Goal: Navigation & Orientation: Understand site structure

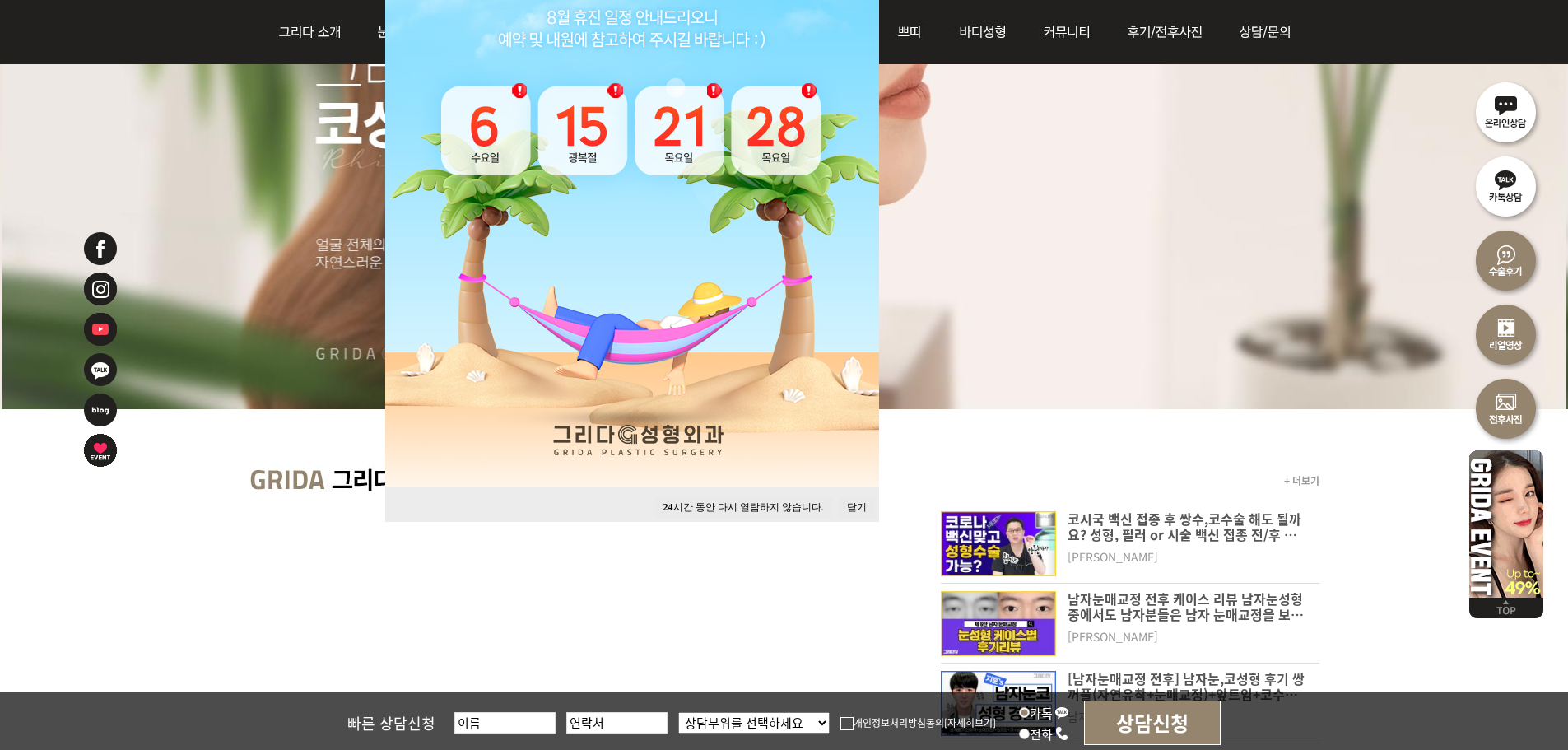
scroll to position [329, 0]
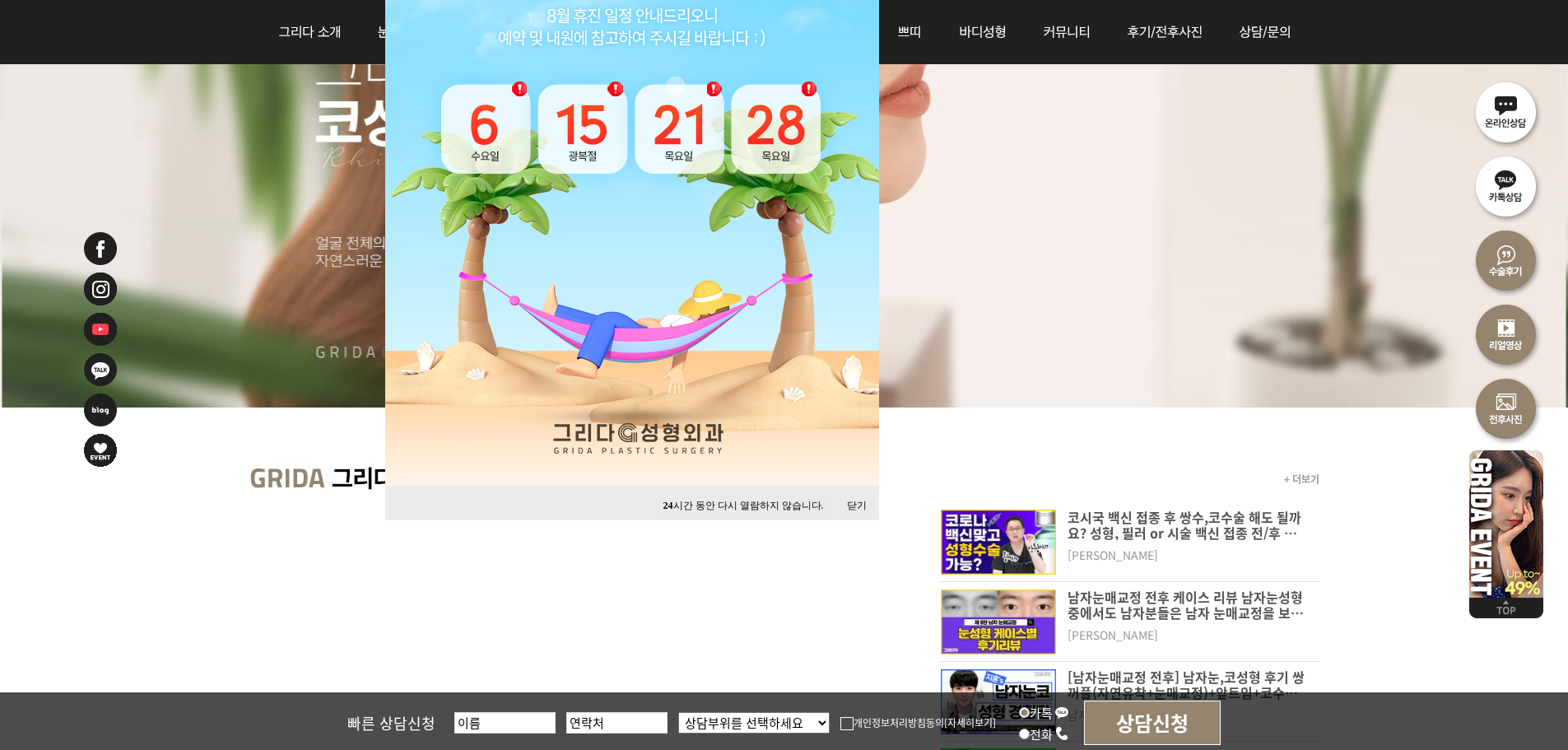
click at [762, 506] on button "24 시간 동안 다시 열람하지 않습니다." at bounding box center [743, 505] width 177 height 22
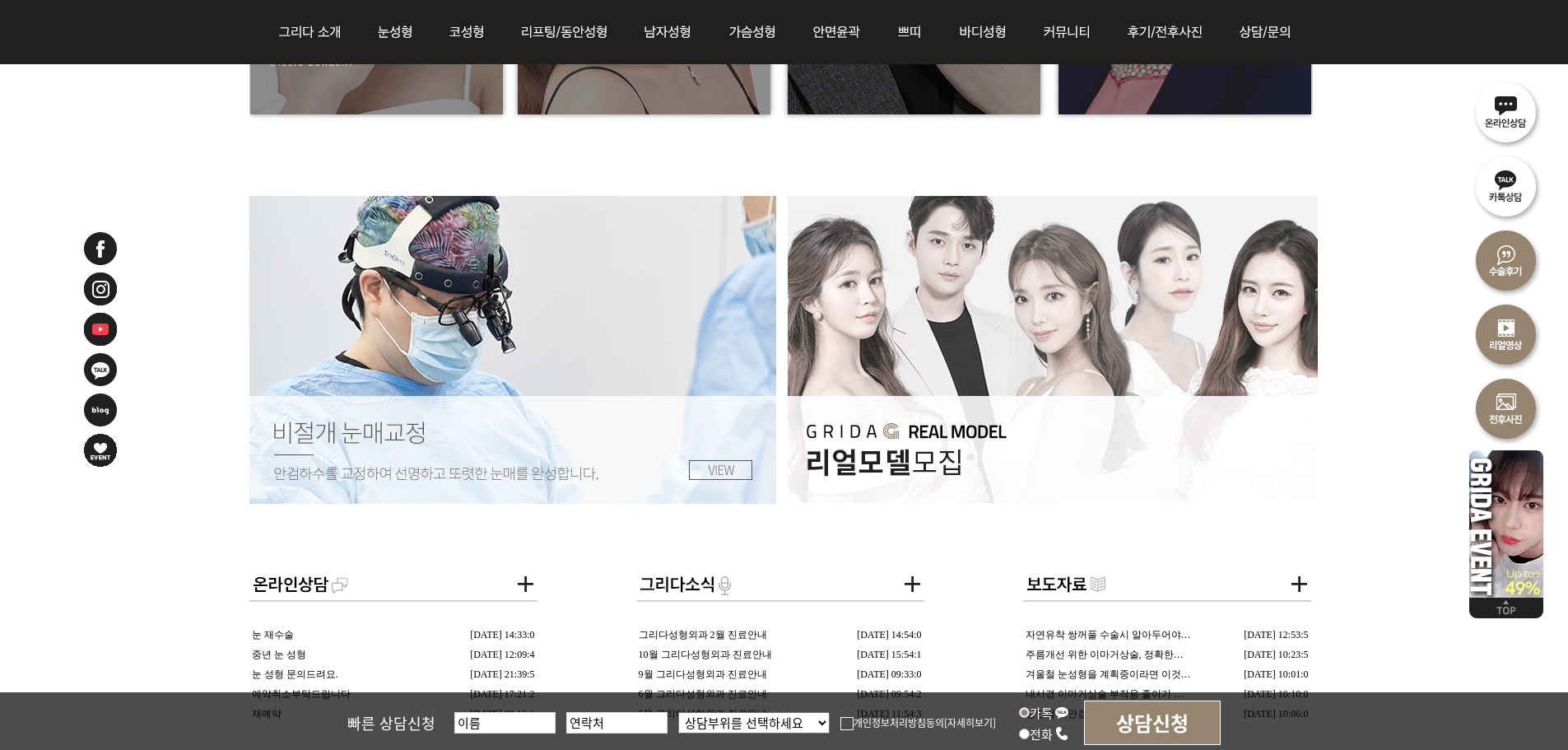
scroll to position [2634, 0]
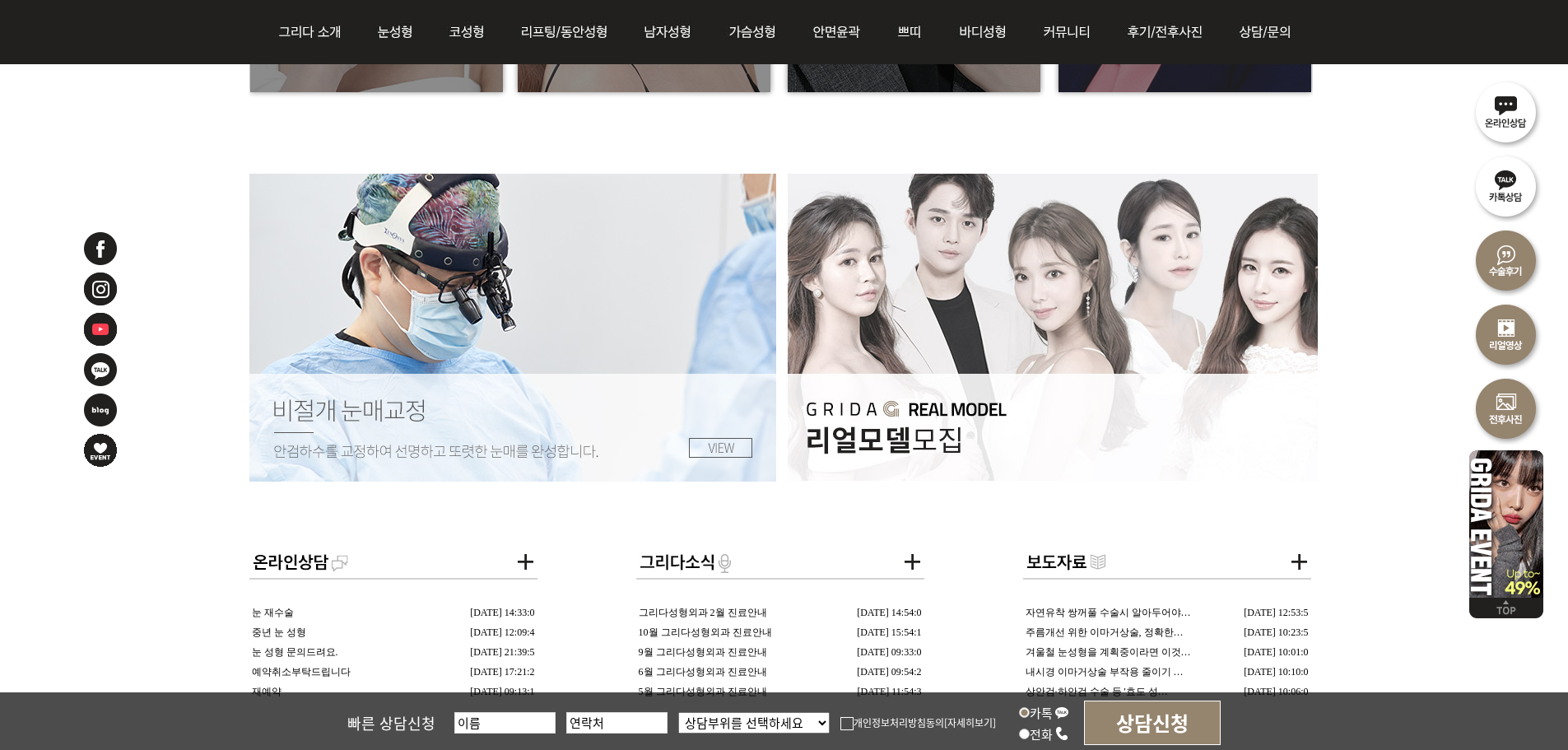
click at [709, 443] on img at bounding box center [513, 328] width 528 height 308
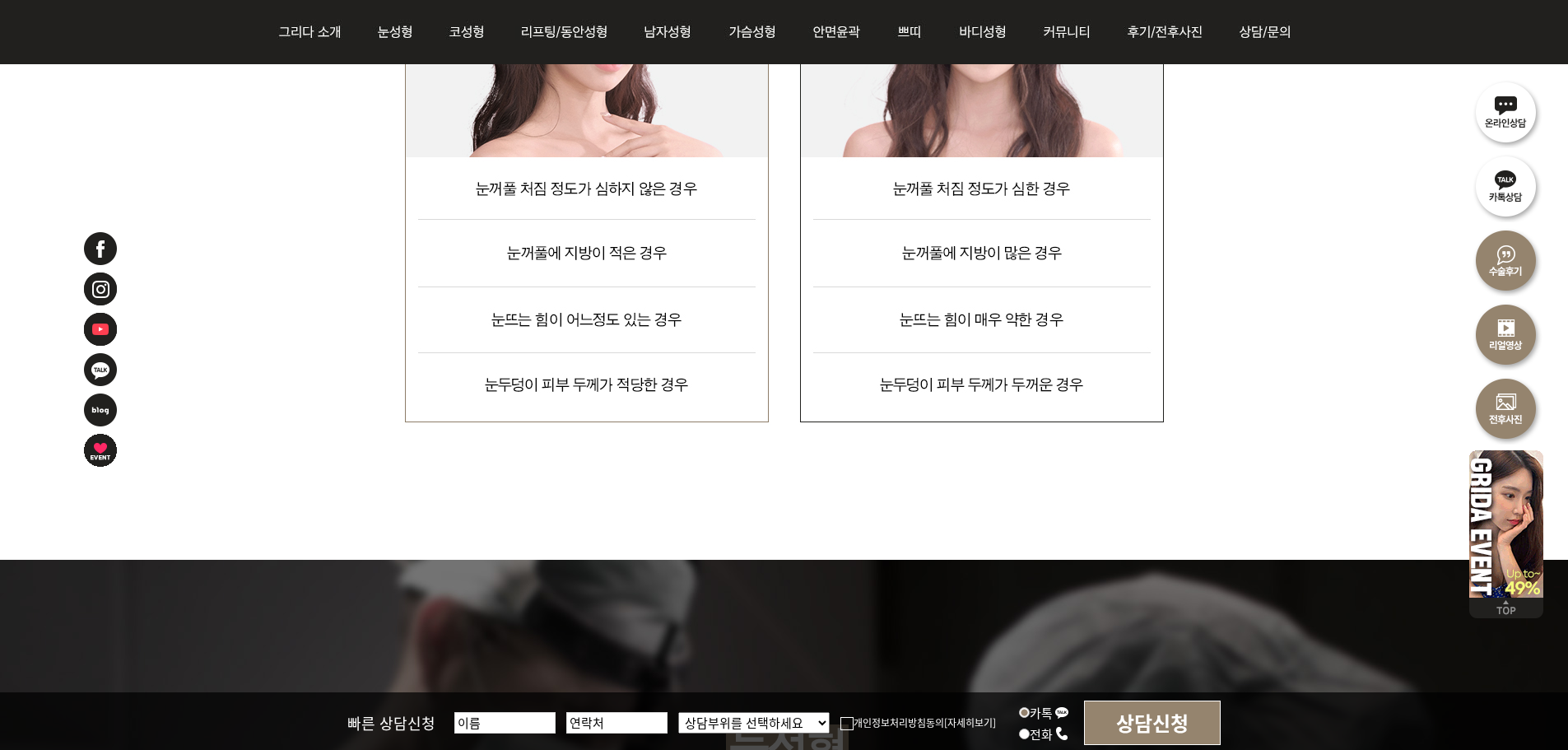
scroll to position [4362, 0]
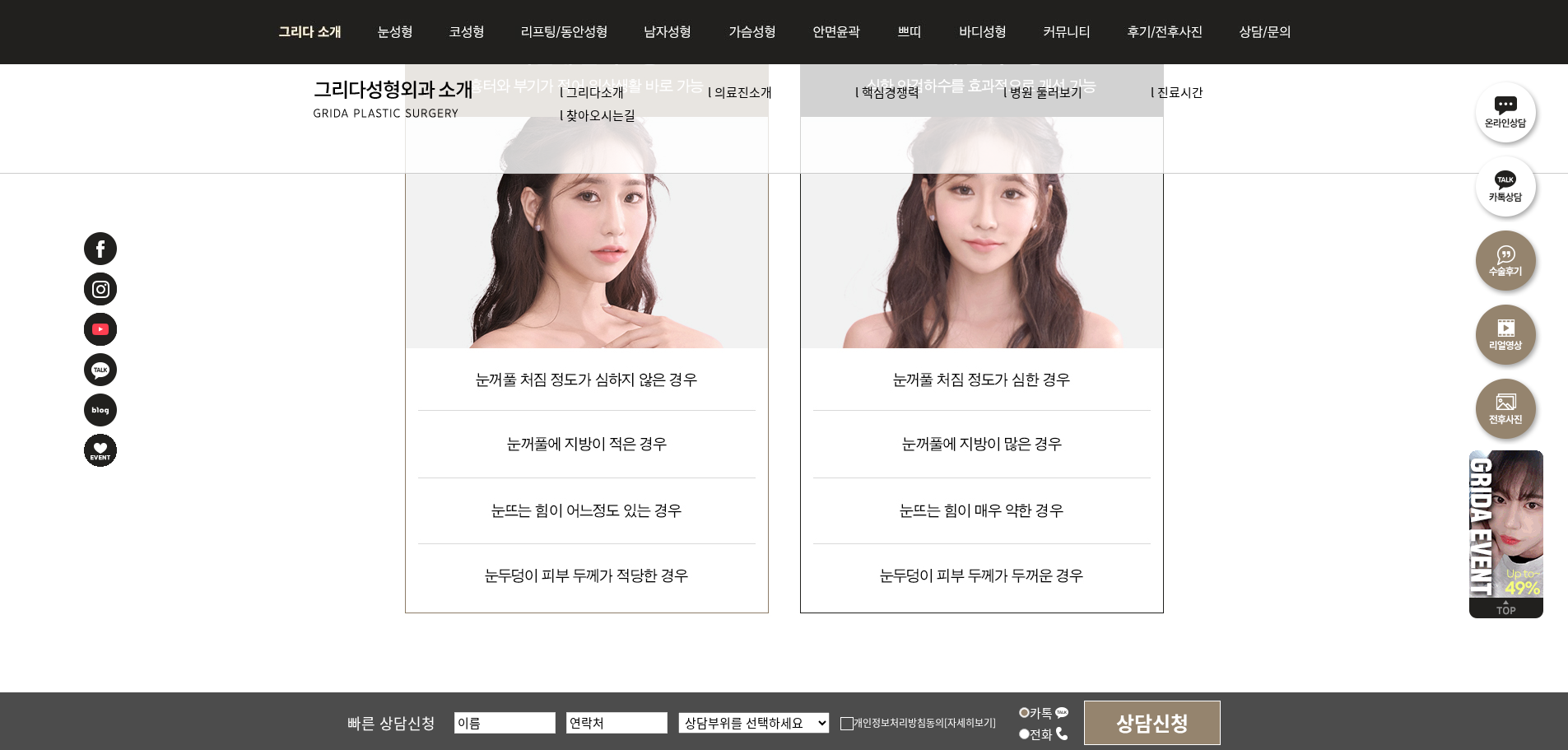
click at [760, 92] on link "l 의료진소개" at bounding box center [740, 91] width 64 height 17
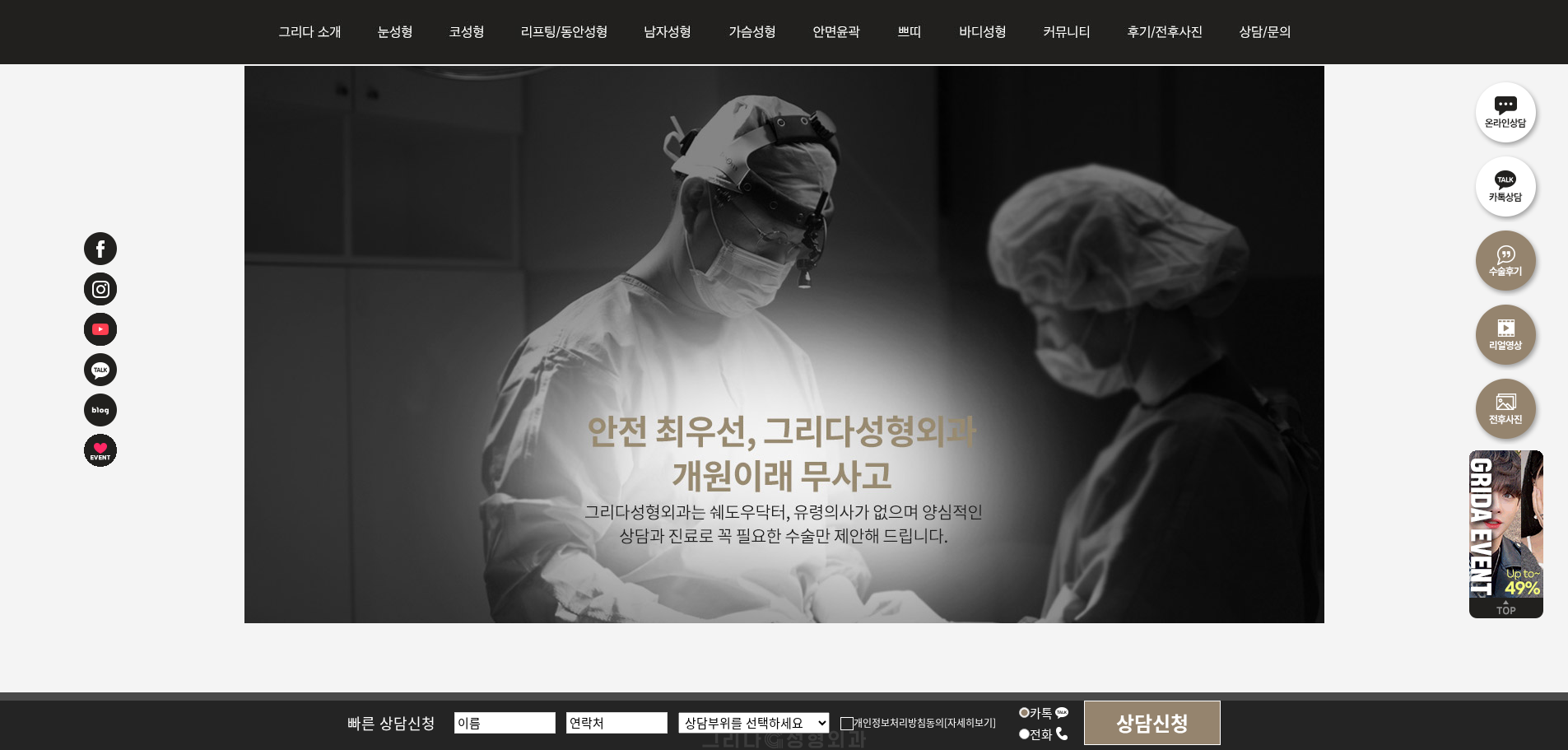
scroll to position [4214, 0]
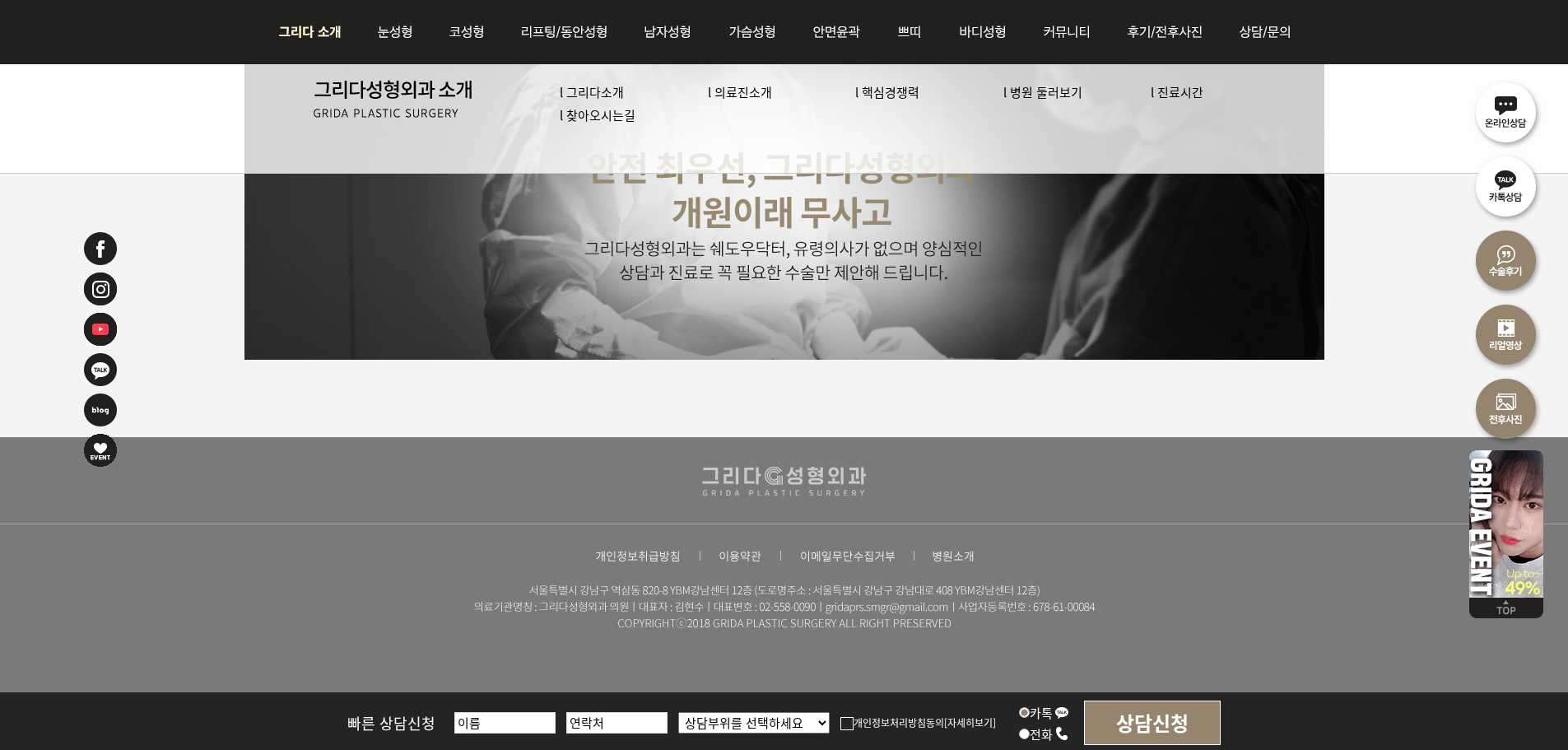
click at [897, 89] on link "l 핵심경쟁력" at bounding box center [887, 91] width 64 height 17
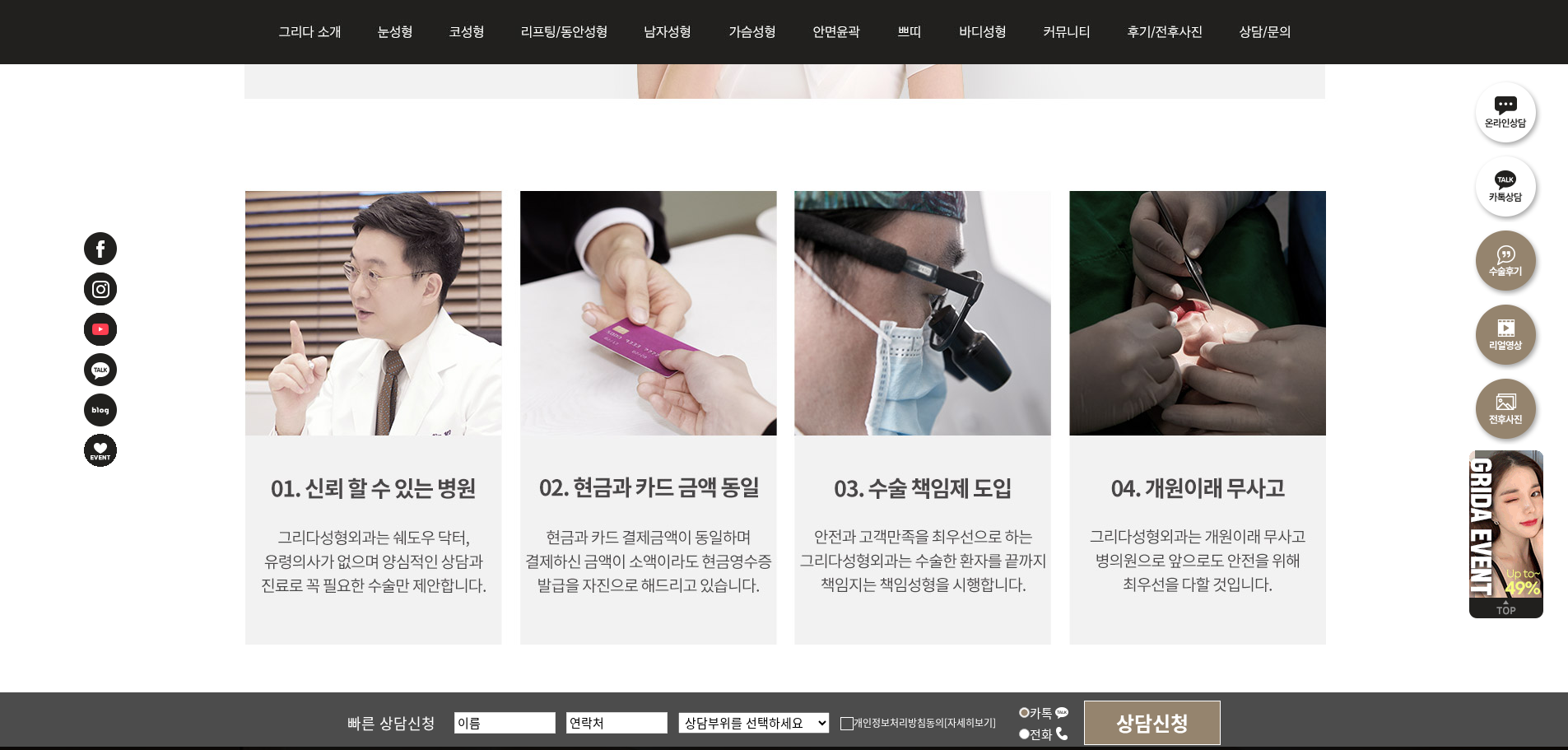
scroll to position [1564, 0]
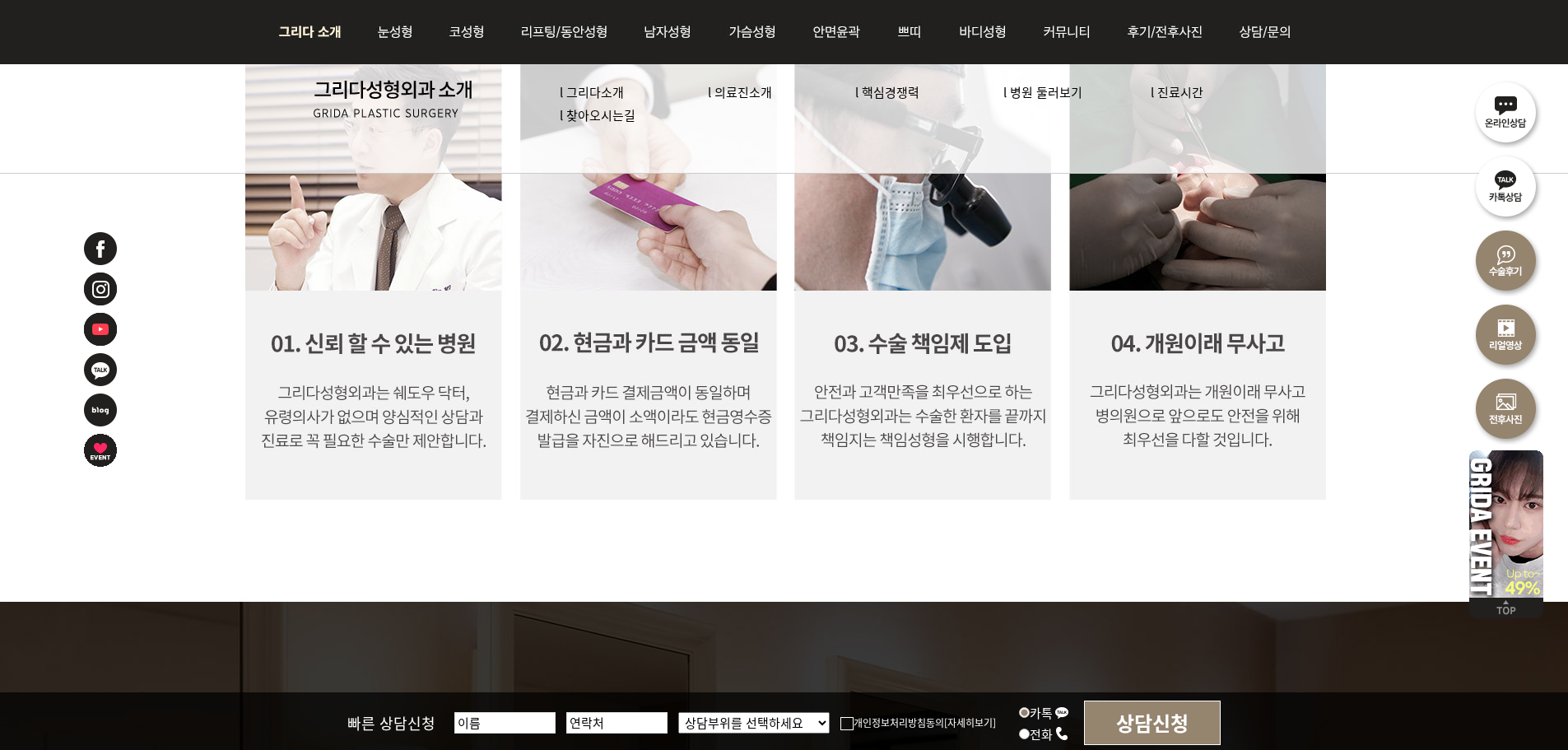
click at [1036, 97] on link "l 병원 둘러보기" at bounding box center [1042, 91] width 79 height 17
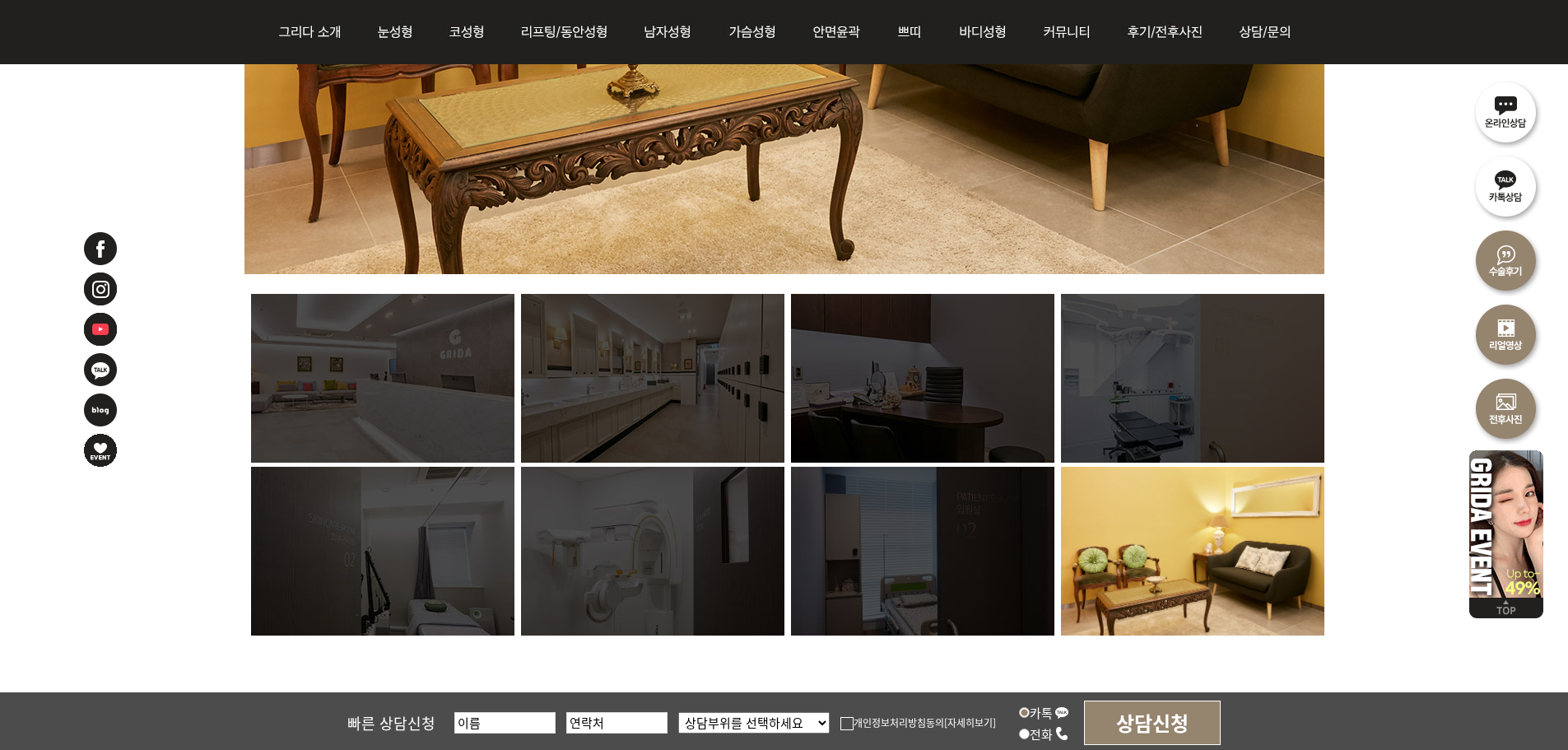
scroll to position [659, 0]
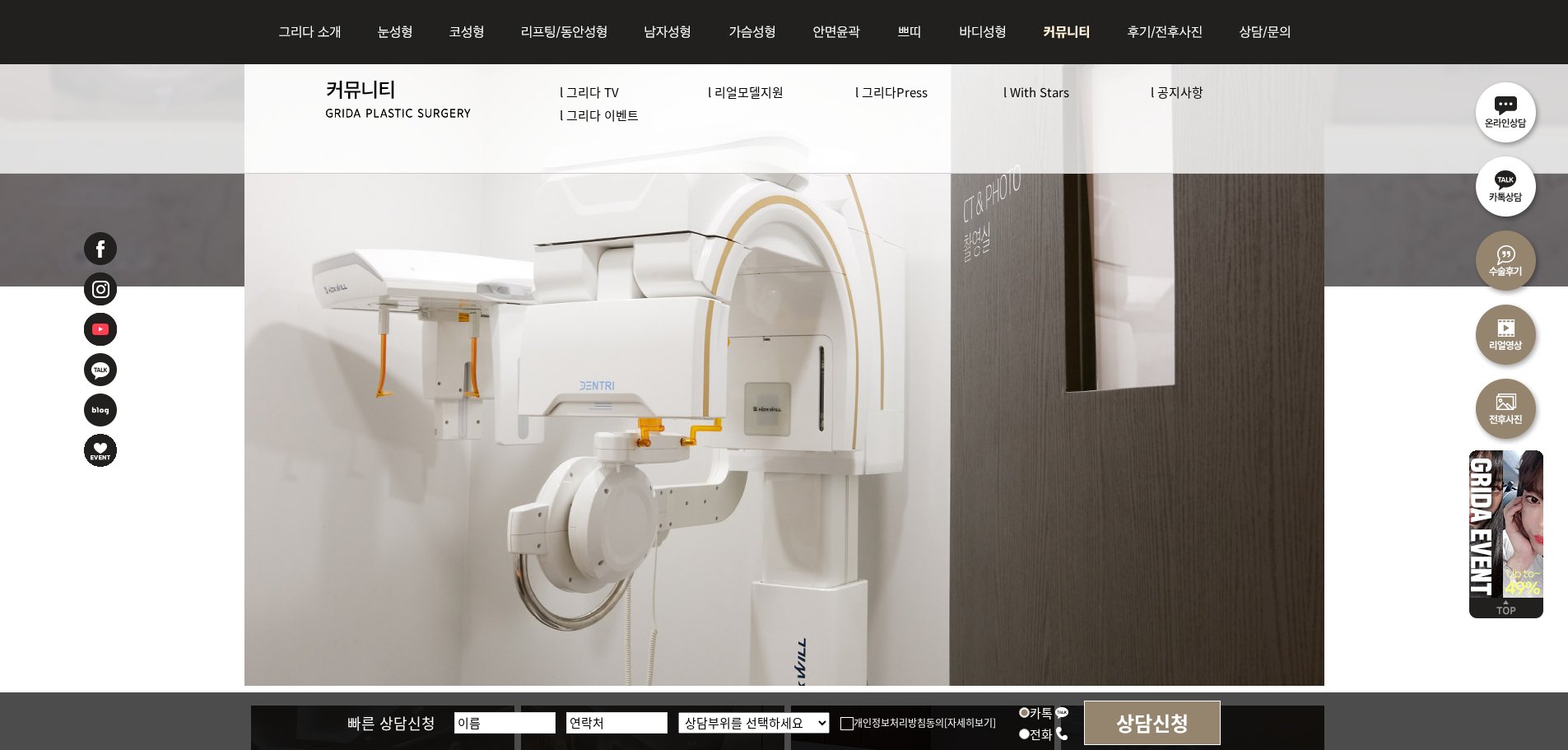
click at [1055, 96] on link "l With Stars" at bounding box center [1036, 91] width 66 height 17
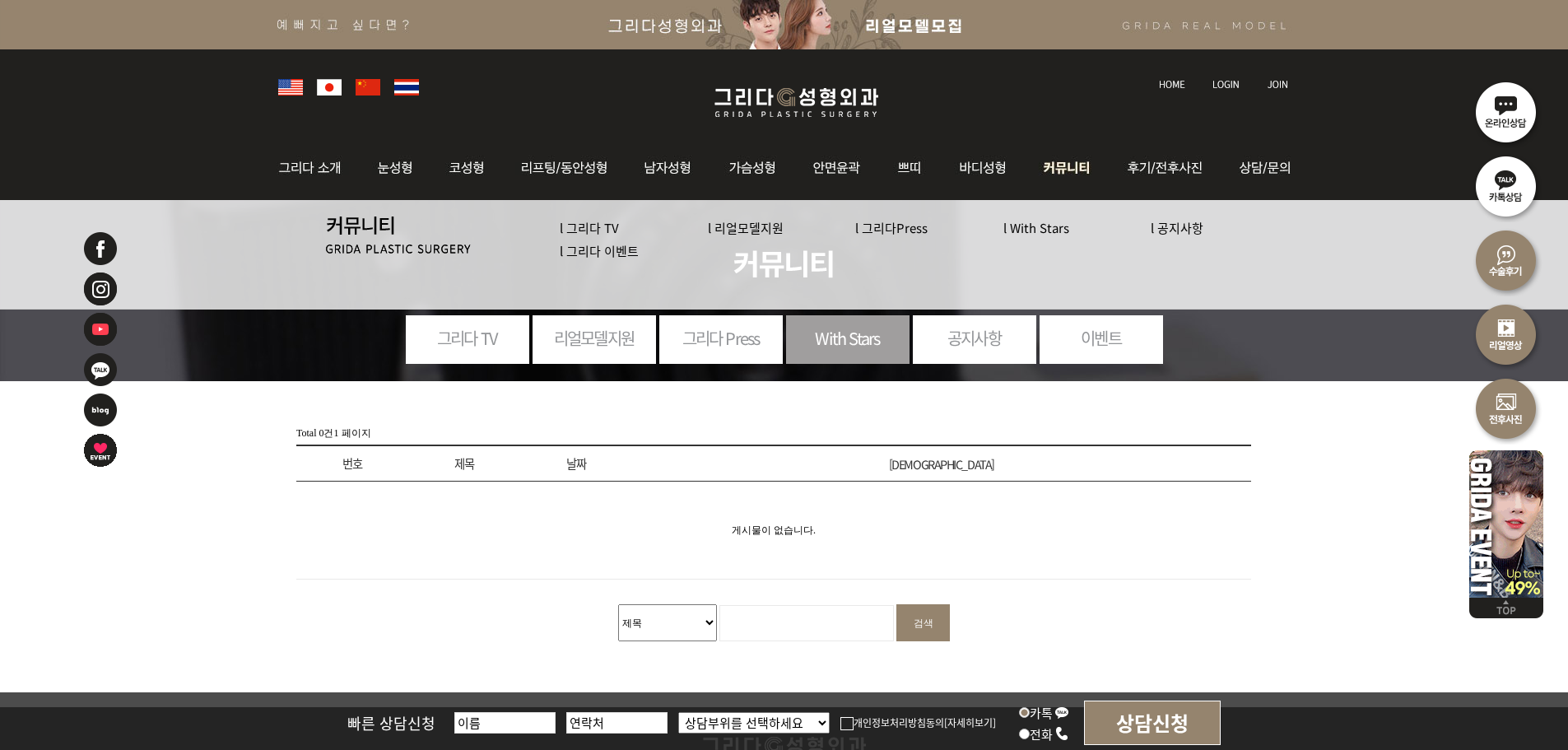
click at [760, 225] on link "l 리얼모델지원" at bounding box center [745, 227] width 75 height 17
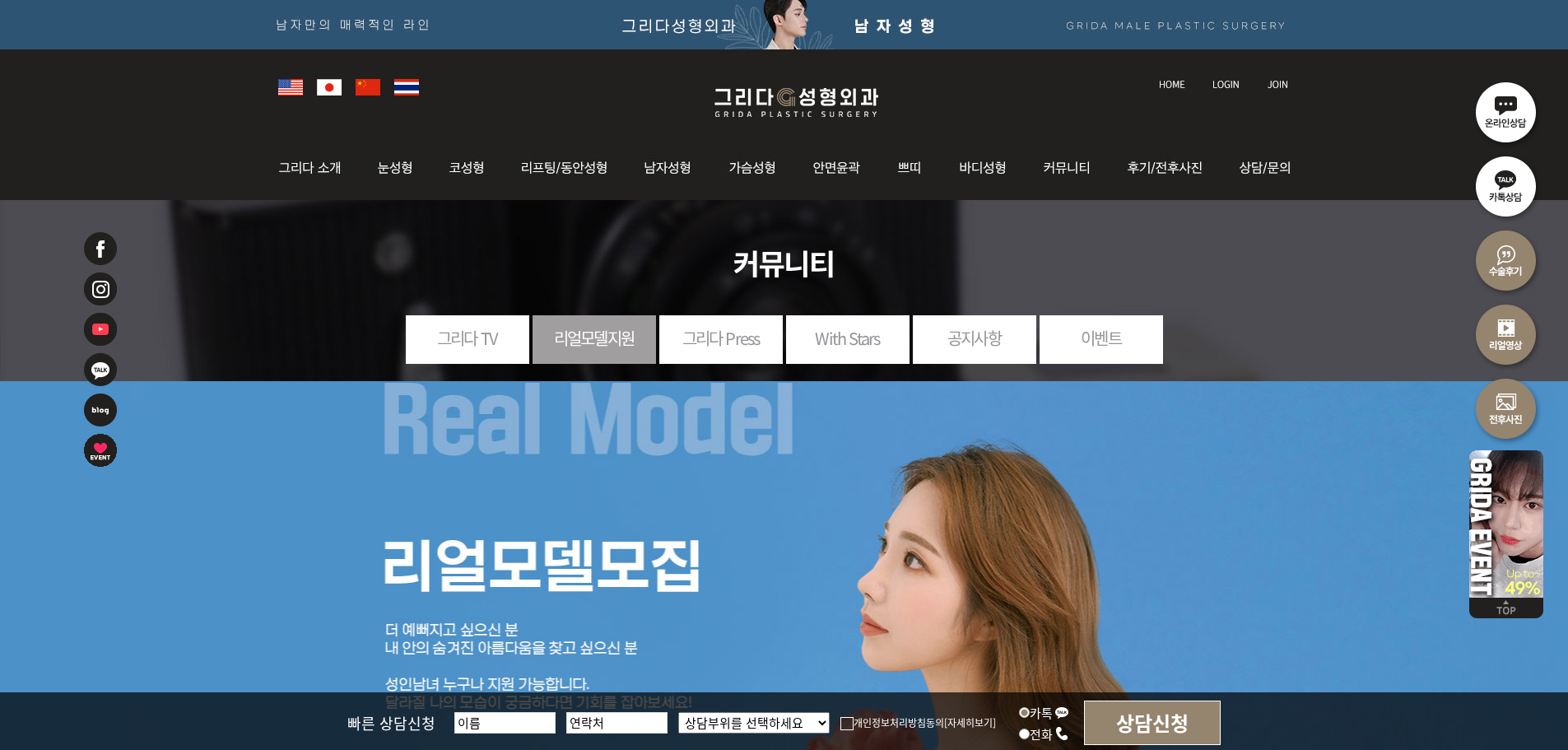
click at [737, 352] on link "그리다 Press" at bounding box center [721, 337] width 123 height 45
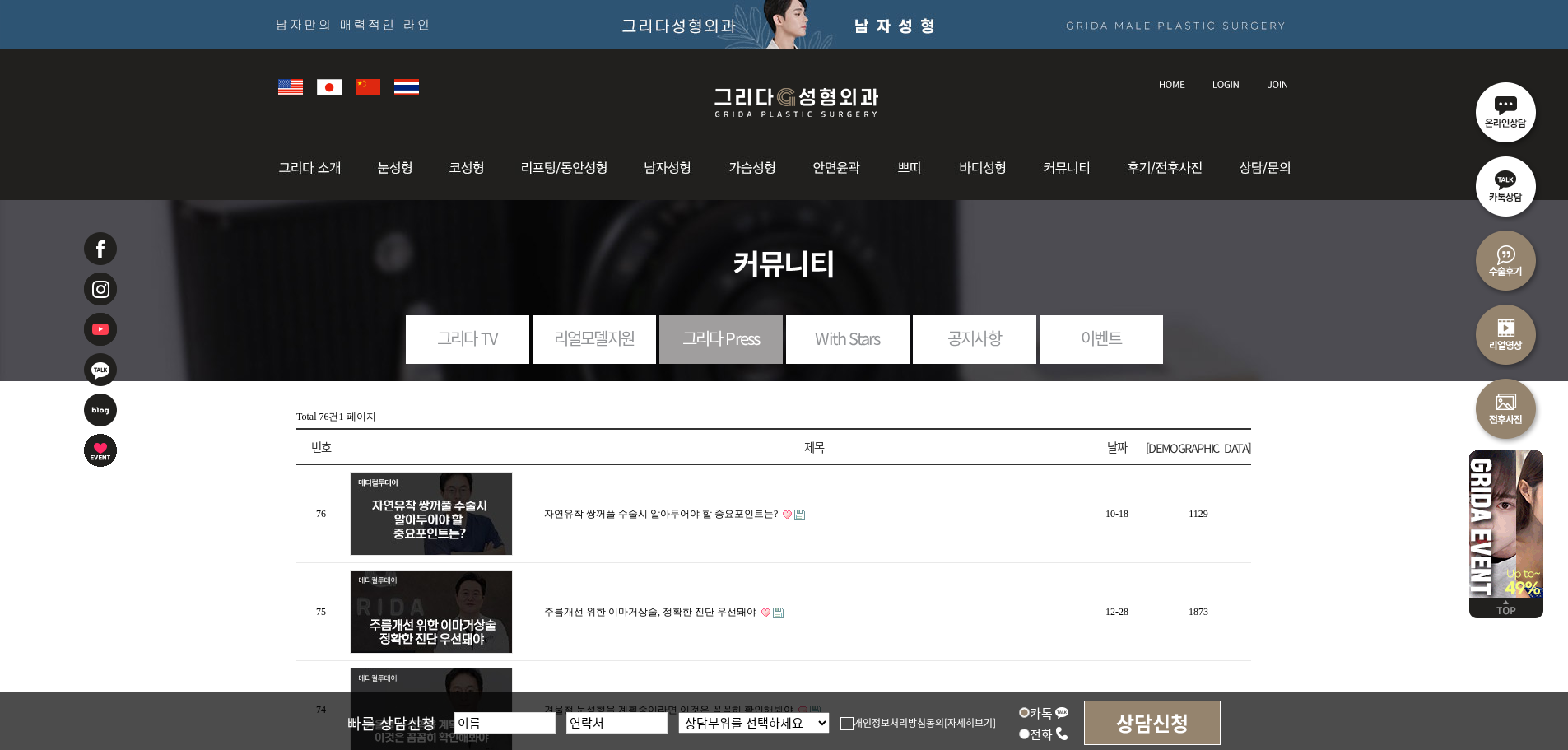
click at [938, 335] on link "공지사항" at bounding box center [973, 337] width 123 height 45
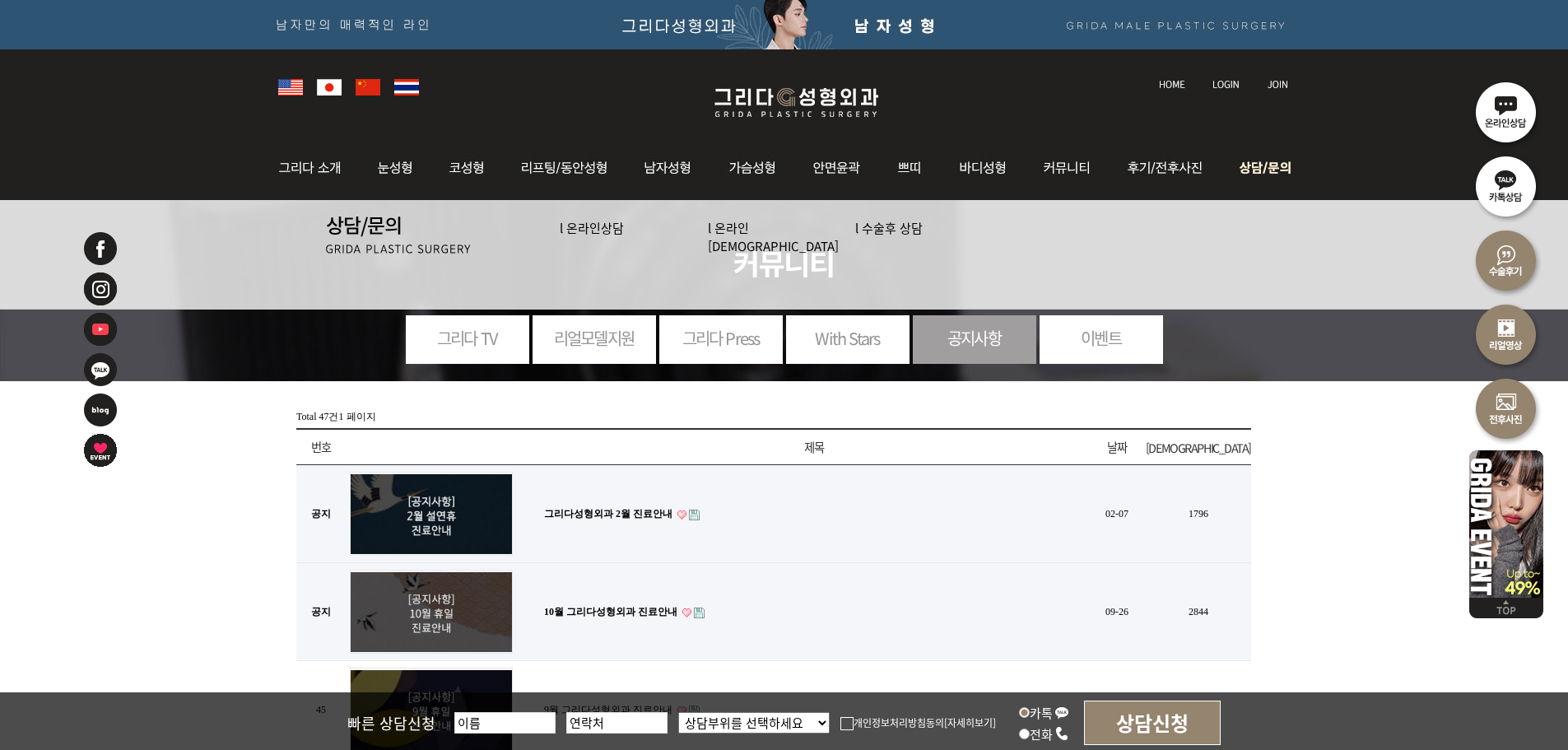
click at [903, 228] on link "l 수술후 상담" at bounding box center [889, 227] width 67 height 17
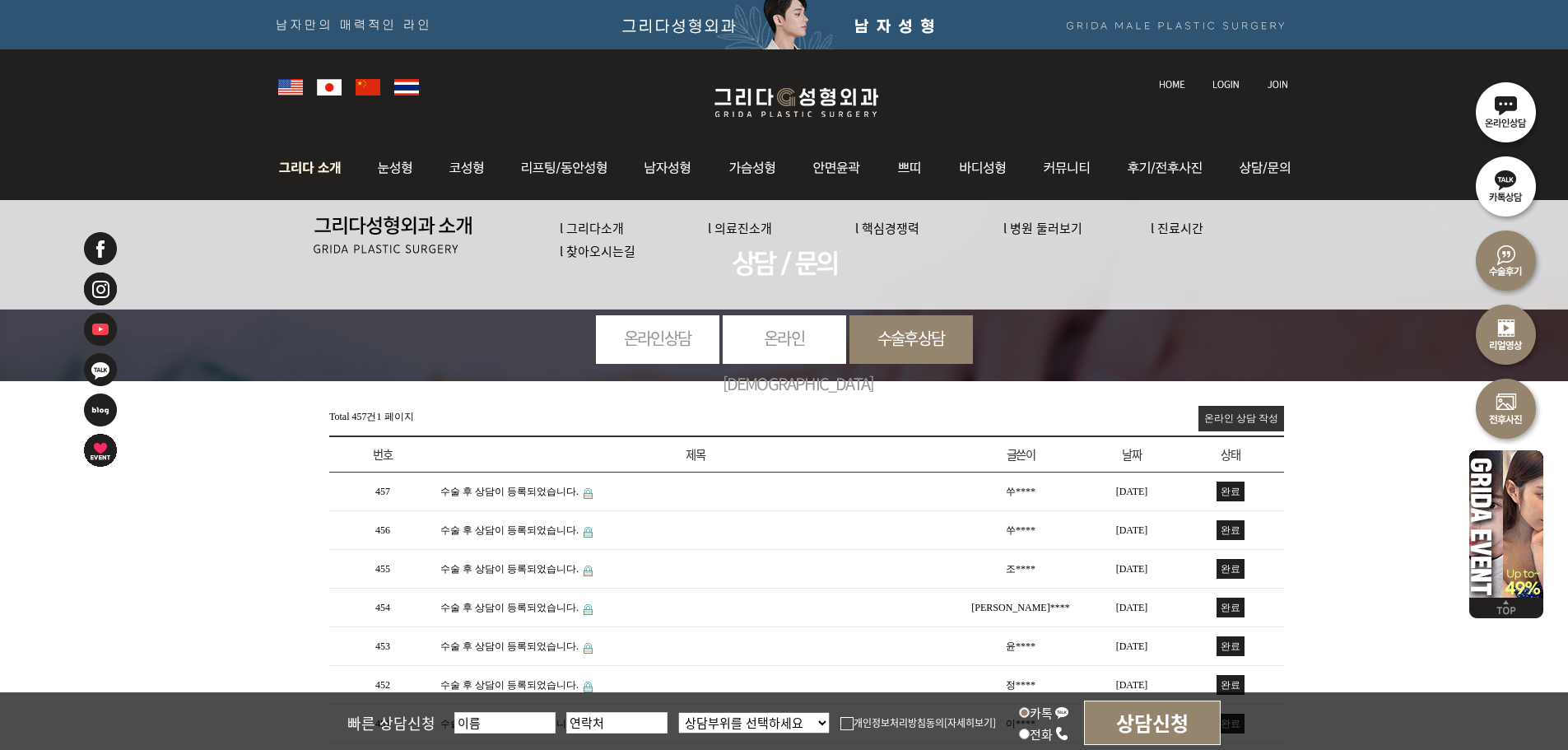
click at [1197, 226] on link "l 진료시간" at bounding box center [1176, 227] width 52 height 17
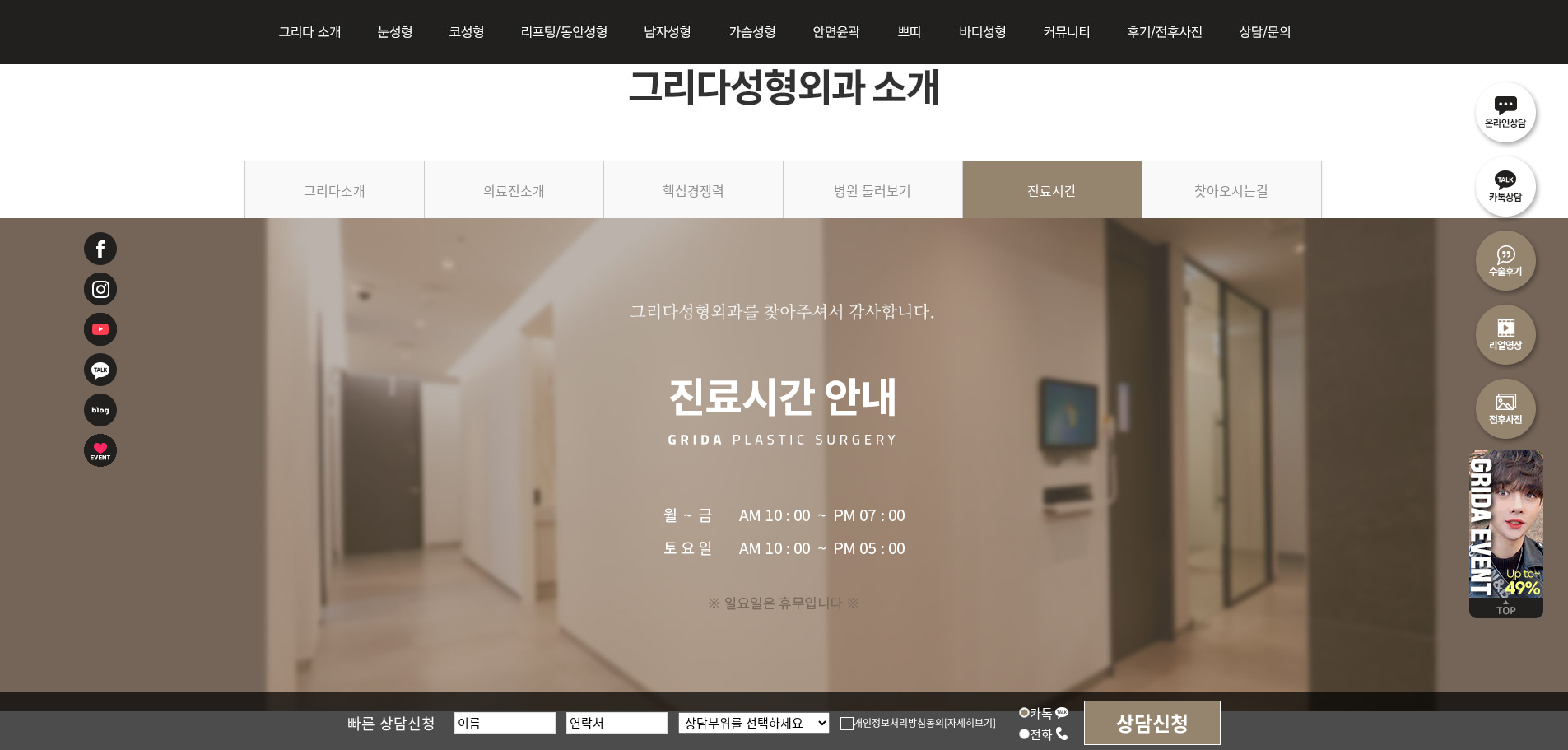
scroll to position [107, 0]
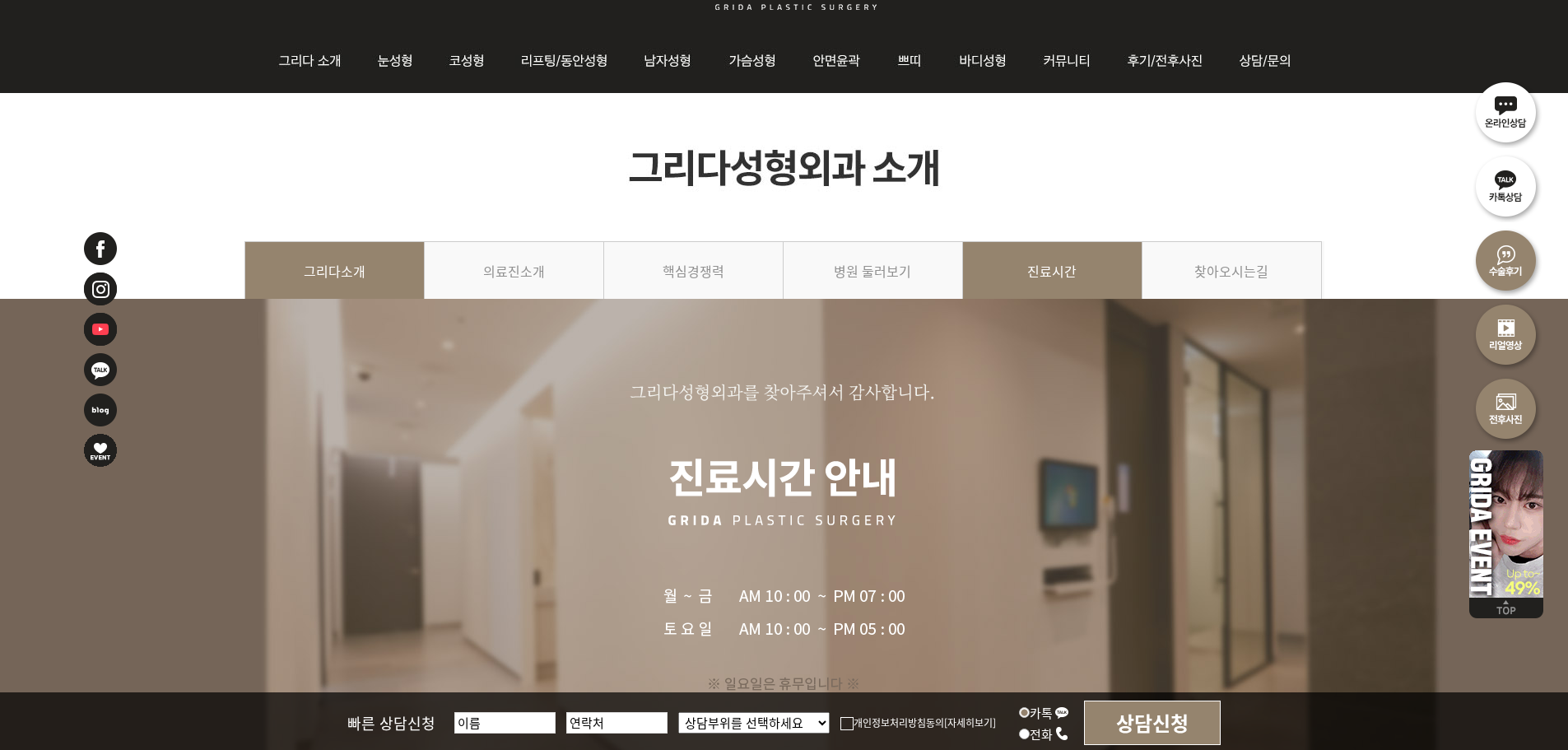
click at [382, 261] on link "그리다소개" at bounding box center [334, 279] width 180 height 75
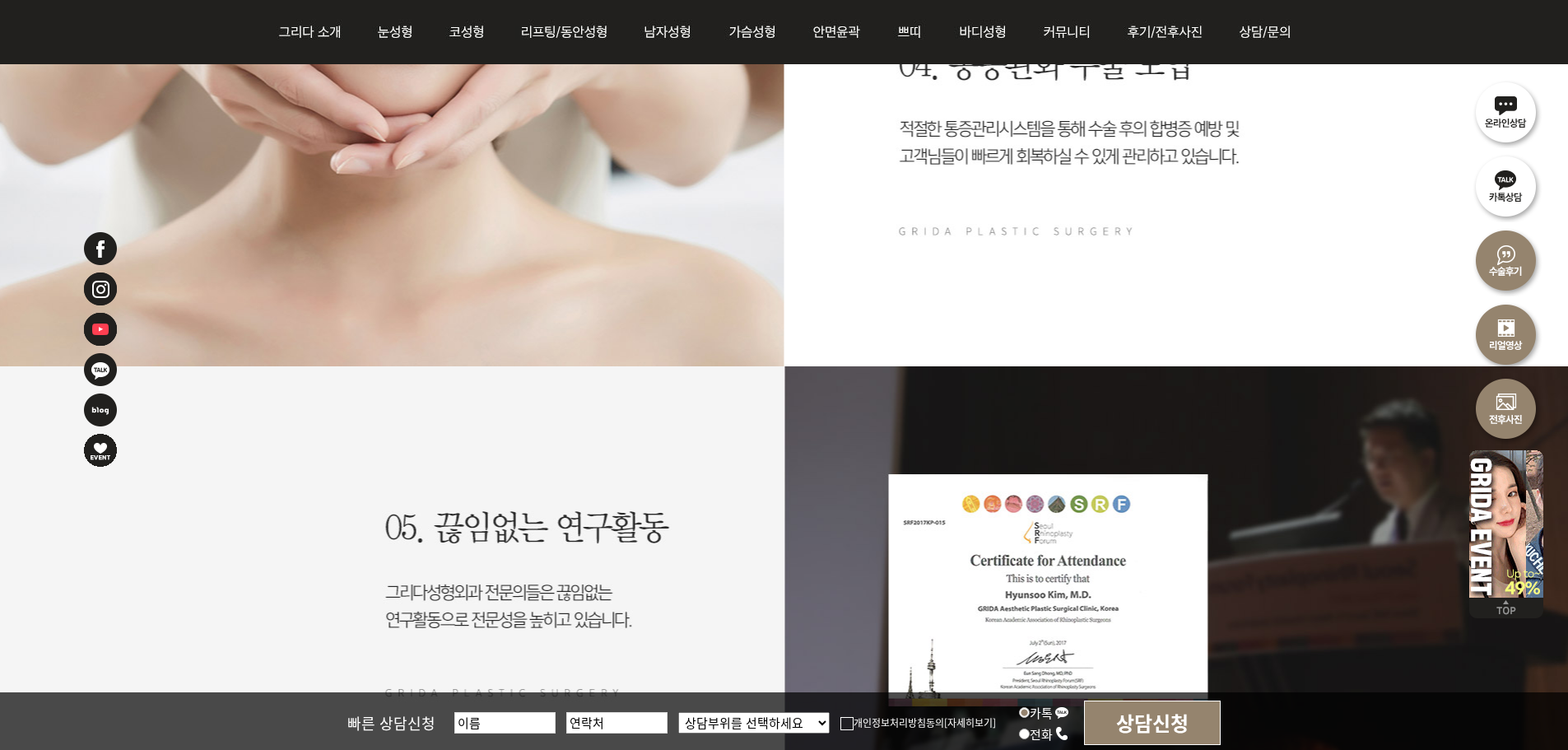
scroll to position [3375, 0]
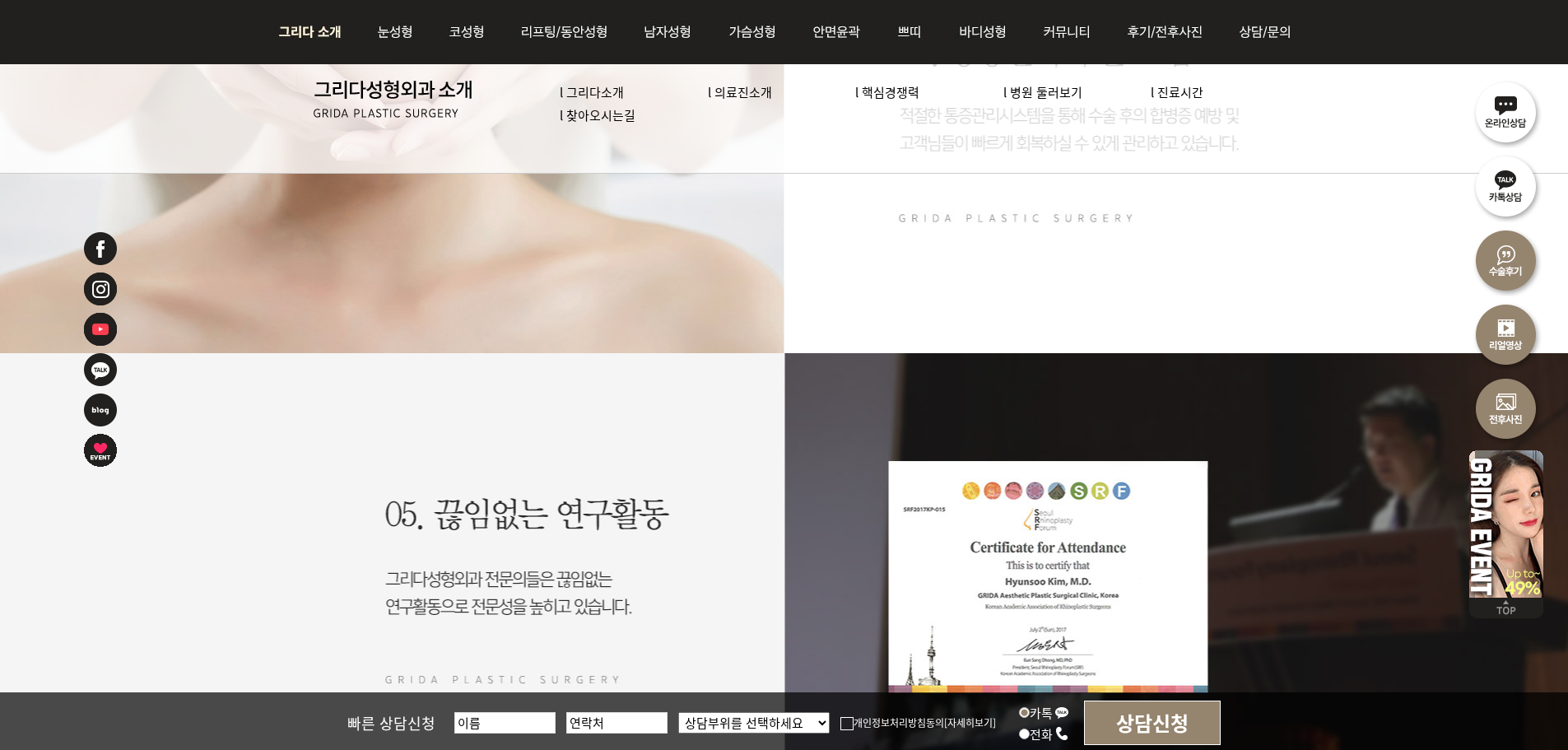
click at [586, 119] on link "l 찾아오시는길" at bounding box center [597, 114] width 75 height 17
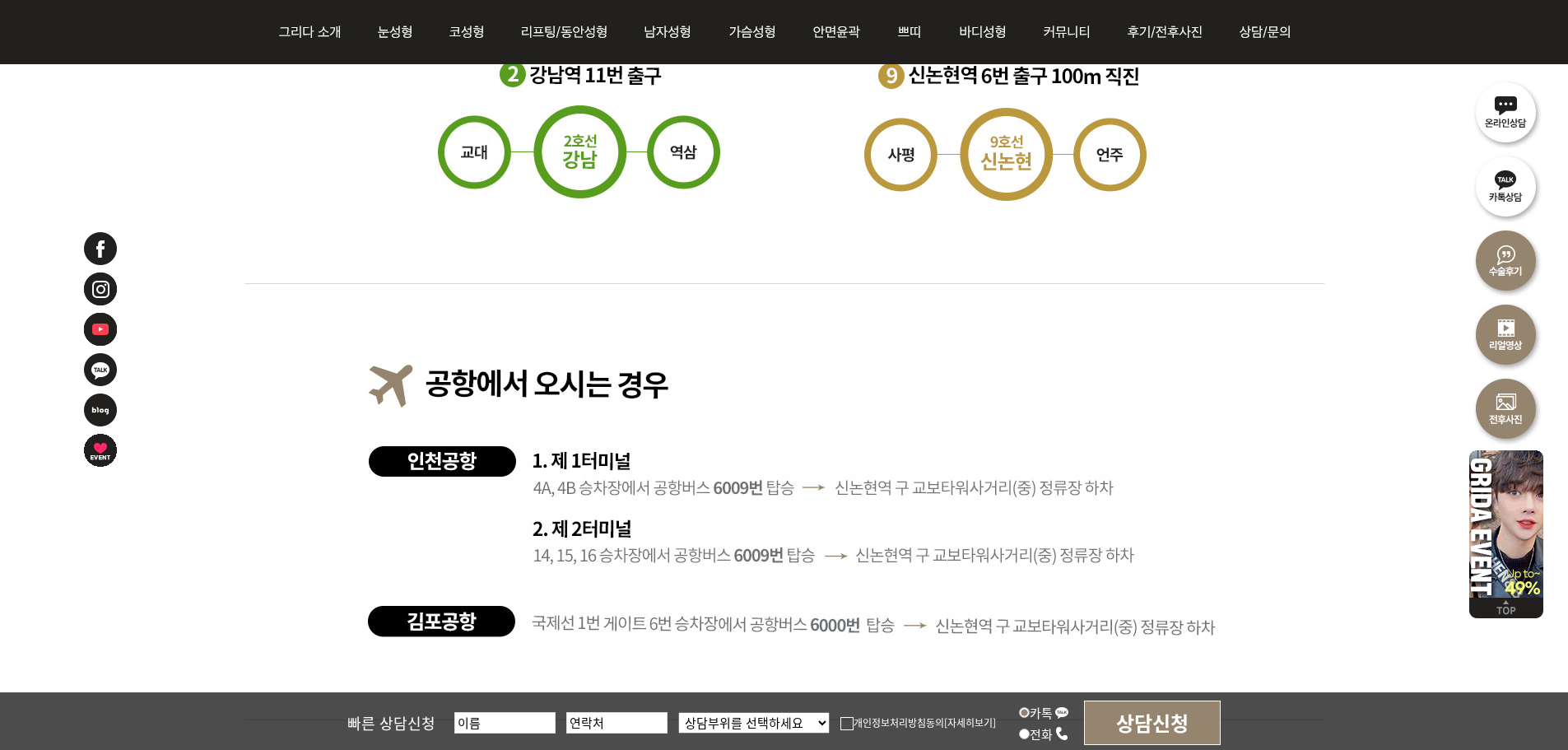
scroll to position [2963, 0]
